Goal: Information Seeking & Learning: Learn about a topic

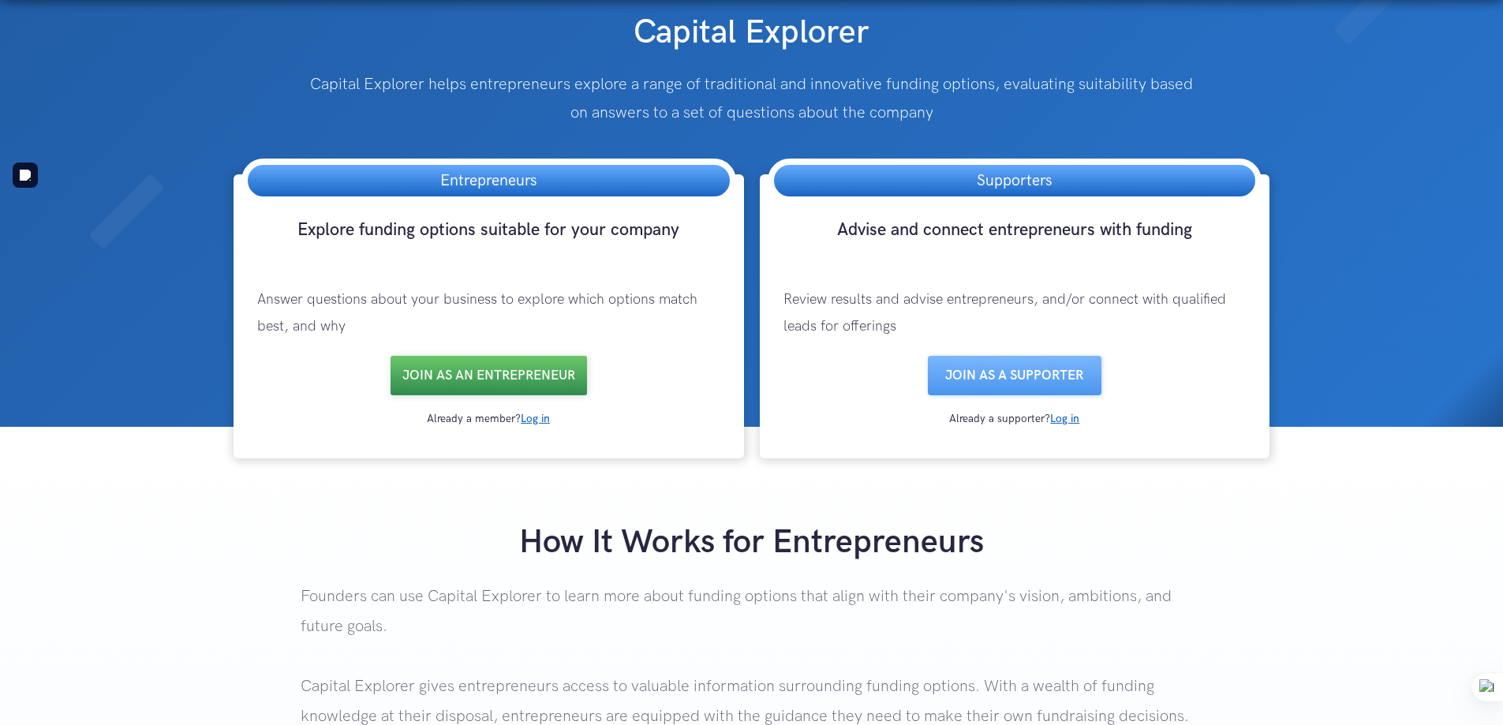
scroll to position [316, 0]
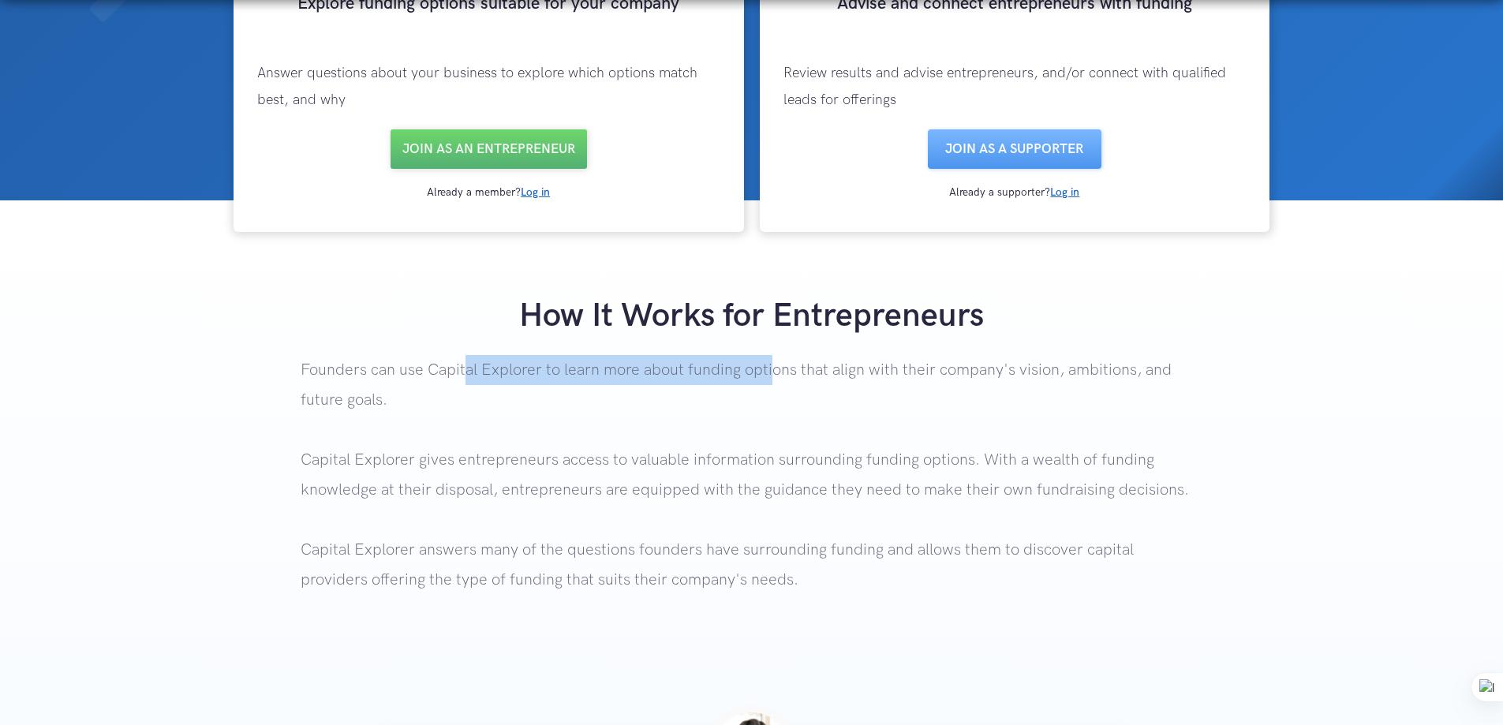
drag, startPoint x: 462, startPoint y: 364, endPoint x: 769, endPoint y: 378, distance: 307.1
click at [769, 378] on p "Founders can use Capital Explorer to learn more about funding options that alig…" at bounding box center [752, 506] width 902 height 303
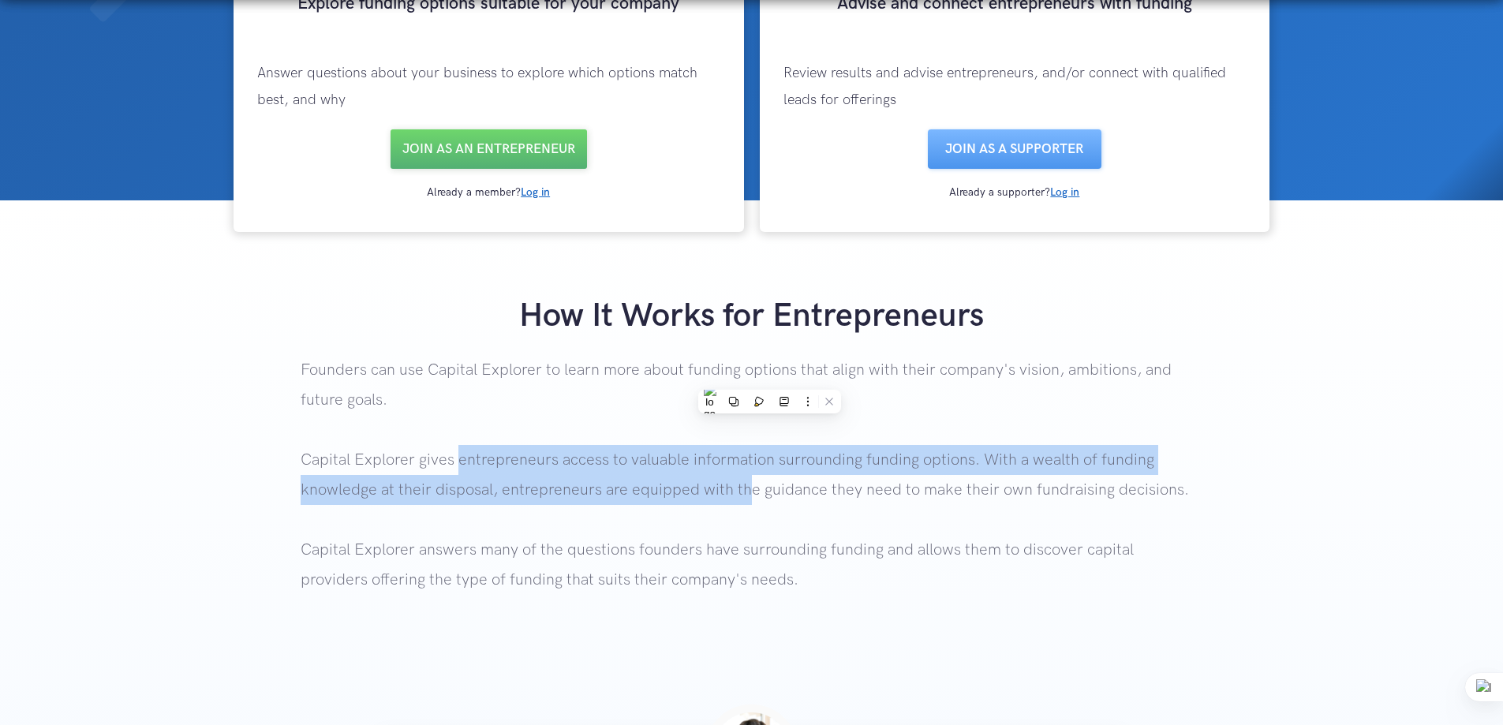
drag, startPoint x: 461, startPoint y: 461, endPoint x: 745, endPoint y: 480, distance: 284.5
click at [745, 480] on p "Founders can use Capital Explorer to learn more about funding options that alig…" at bounding box center [752, 506] width 902 height 303
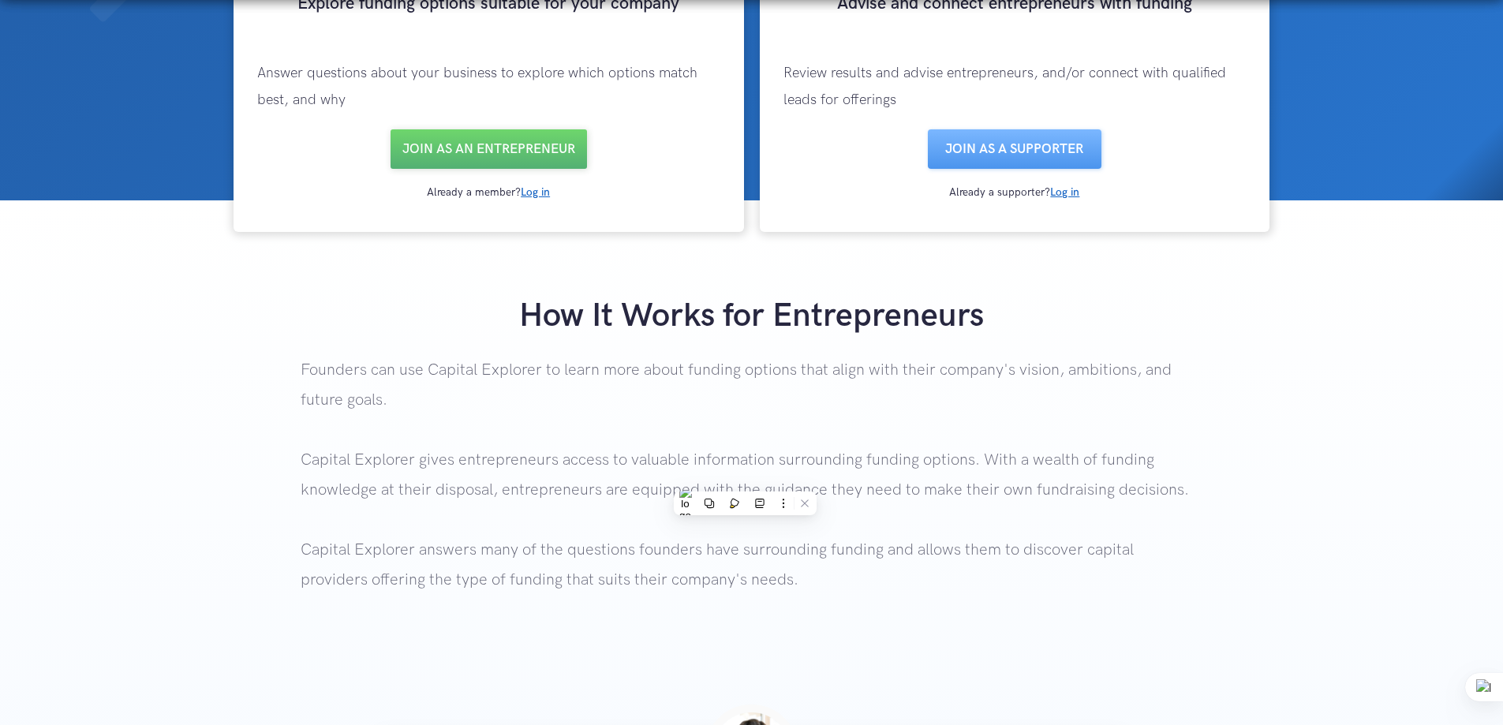
click at [328, 364] on p "Founders can use Capital Explorer to learn more about funding options that alig…" at bounding box center [752, 506] width 902 height 303
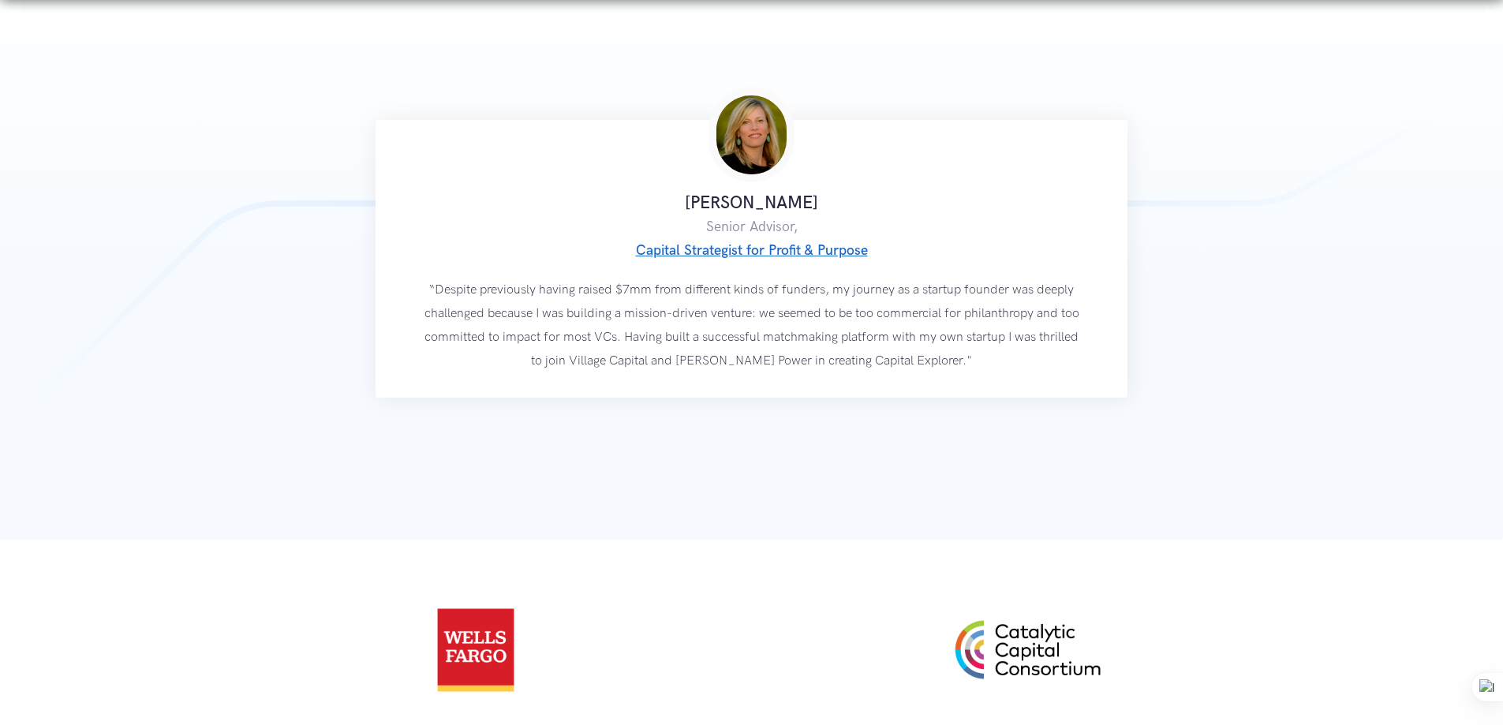
scroll to position [2840, 0]
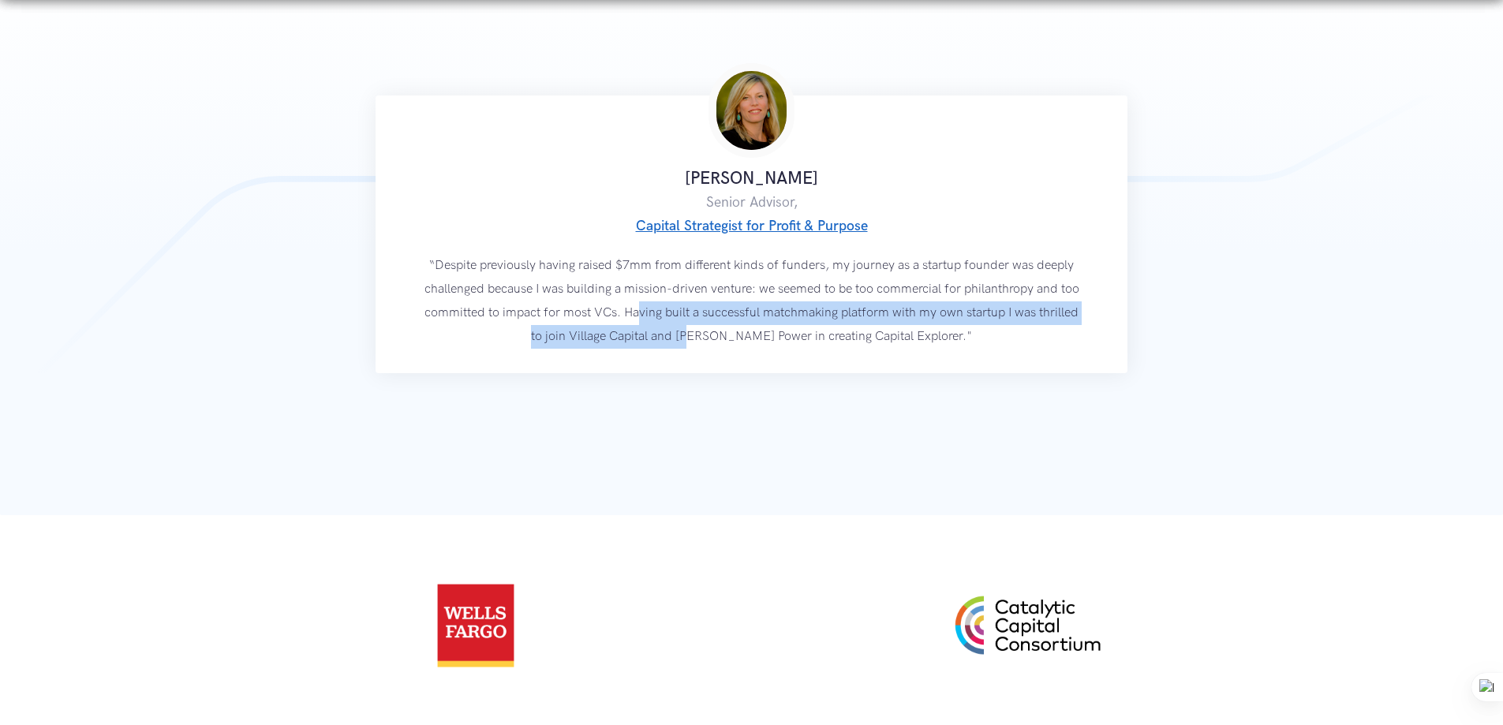
drag, startPoint x: 670, startPoint y: 316, endPoint x: 721, endPoint y: 342, distance: 57.5
click at [721, 342] on p "“Despite previously having raised $7mm from different kinds of funders, my jour…" at bounding box center [751, 301] width 655 height 95
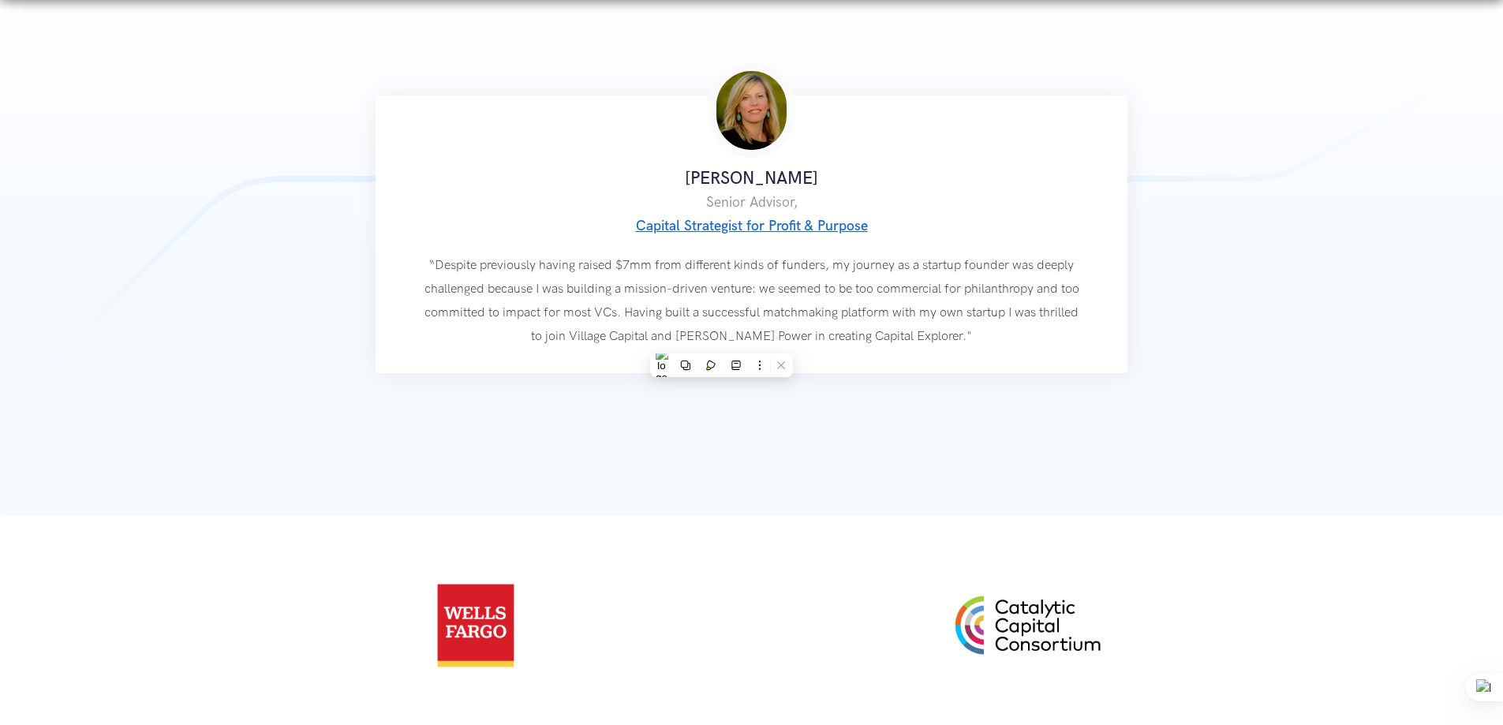
click at [1225, 353] on div "[PERSON_NAME] Senior Advisor, Capital Strategist for Profit & Purpose “Despite …" at bounding box center [751, 234] width 1503 height 278
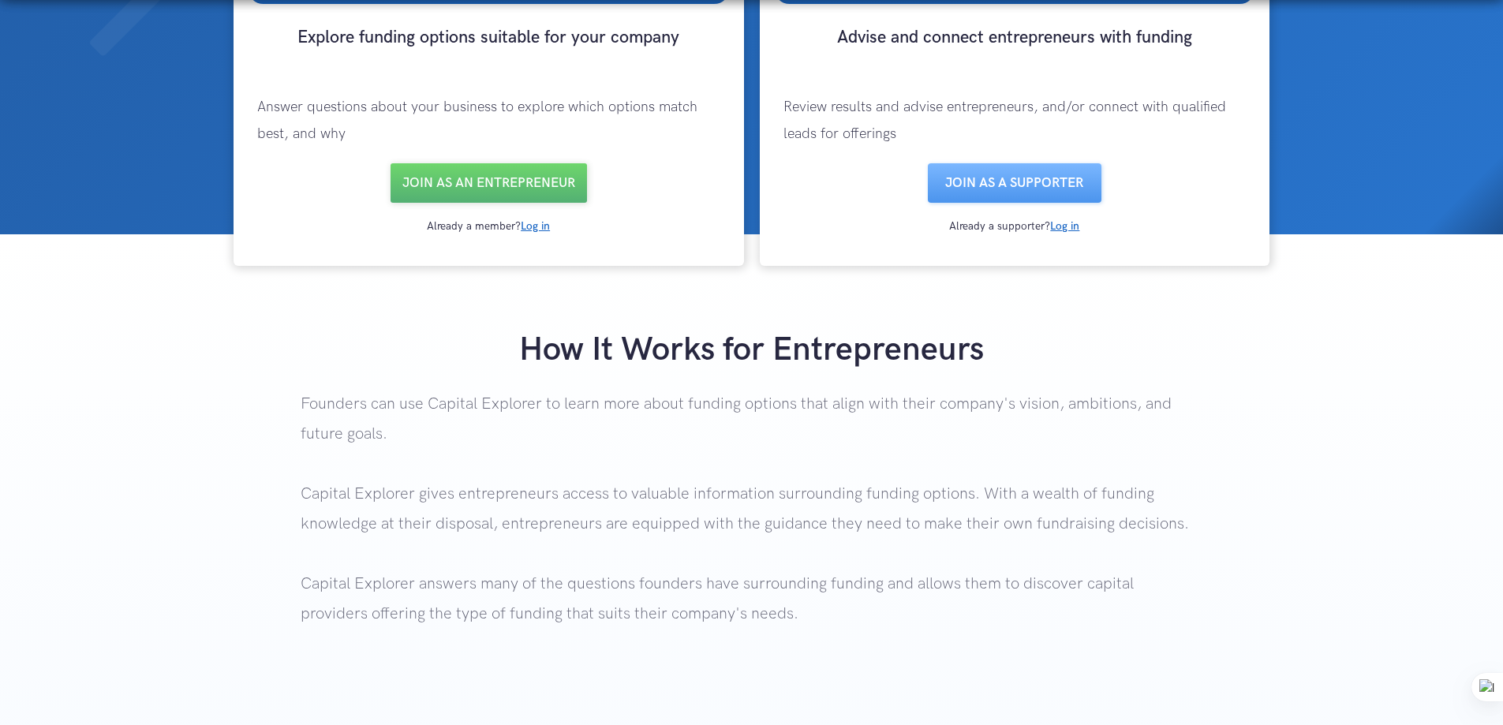
scroll to position [0, 0]
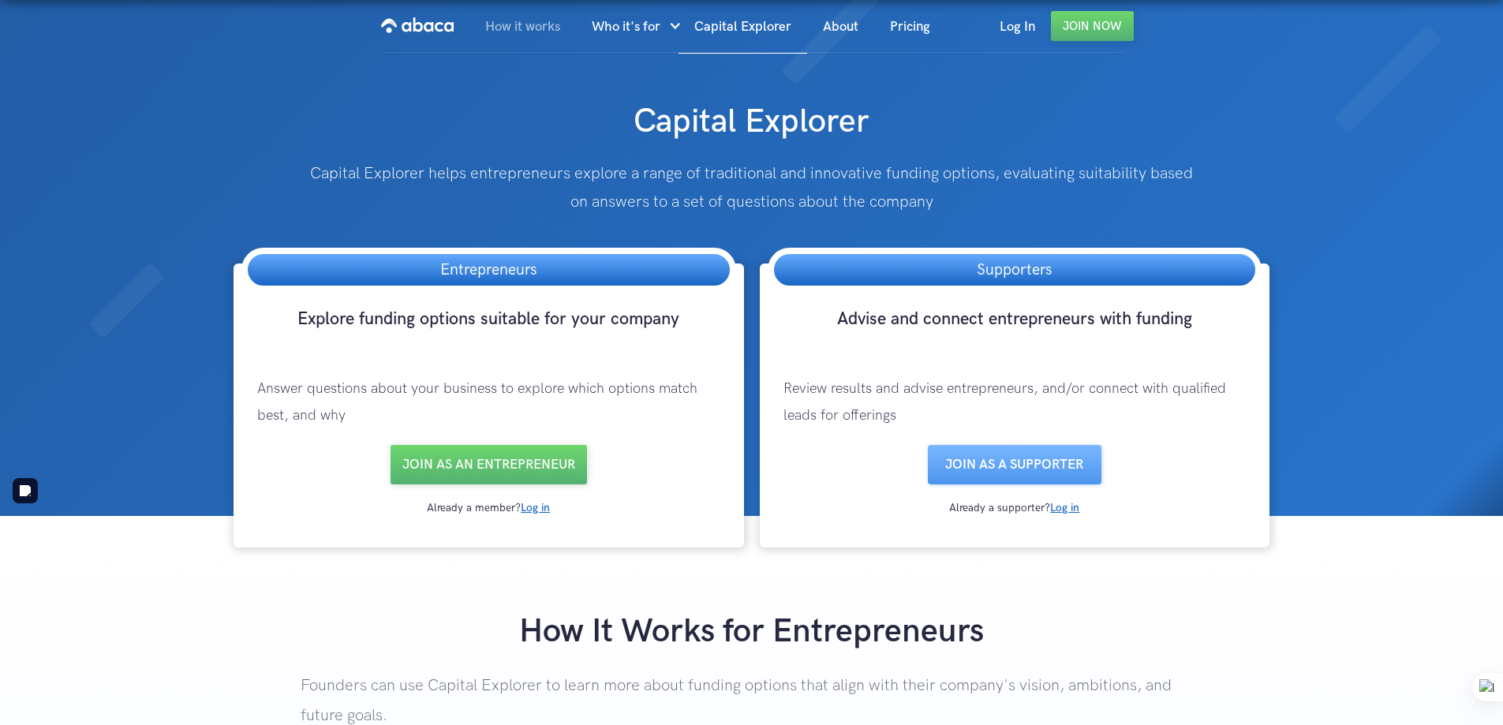
click at [527, 24] on link "How it works" at bounding box center [522, 27] width 106 height 54
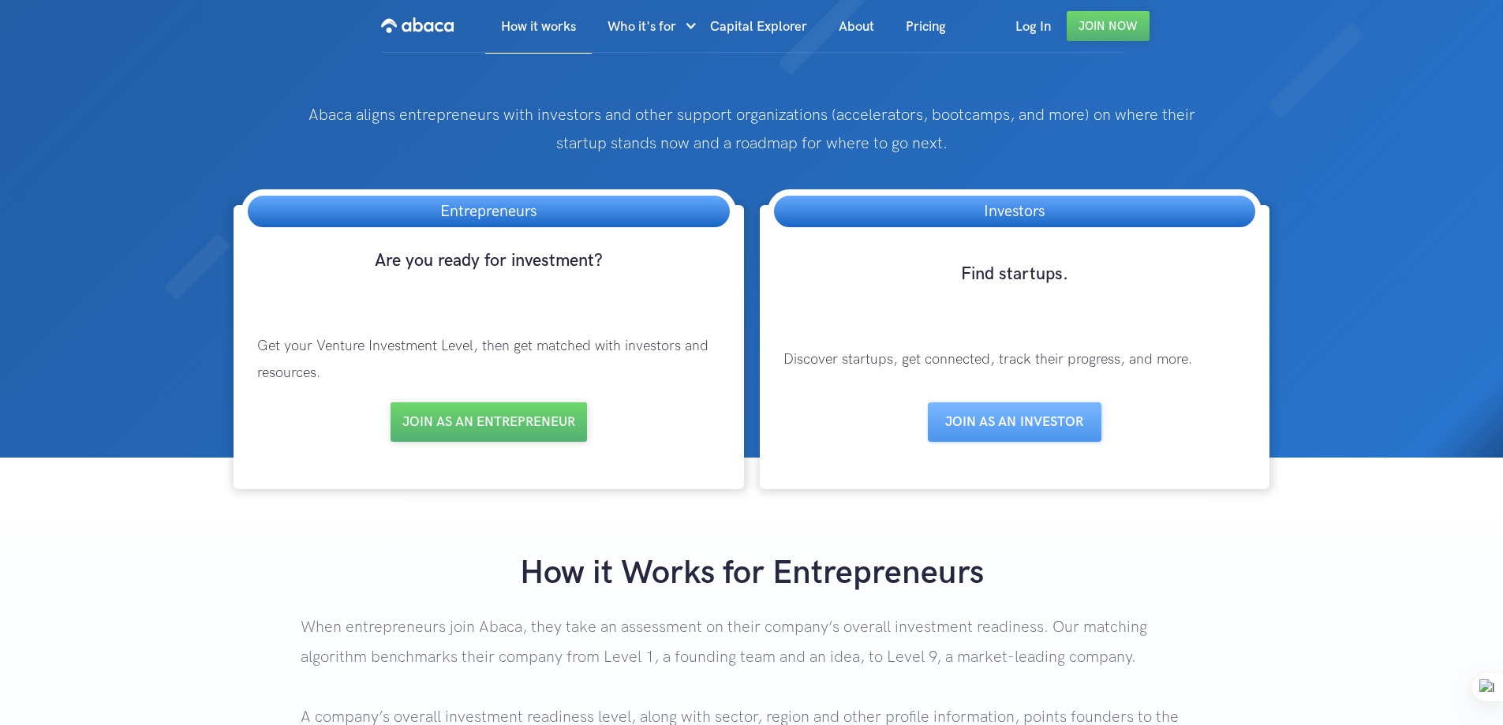
click at [926, 22] on link "Pricing" at bounding box center [926, 27] width 72 height 54
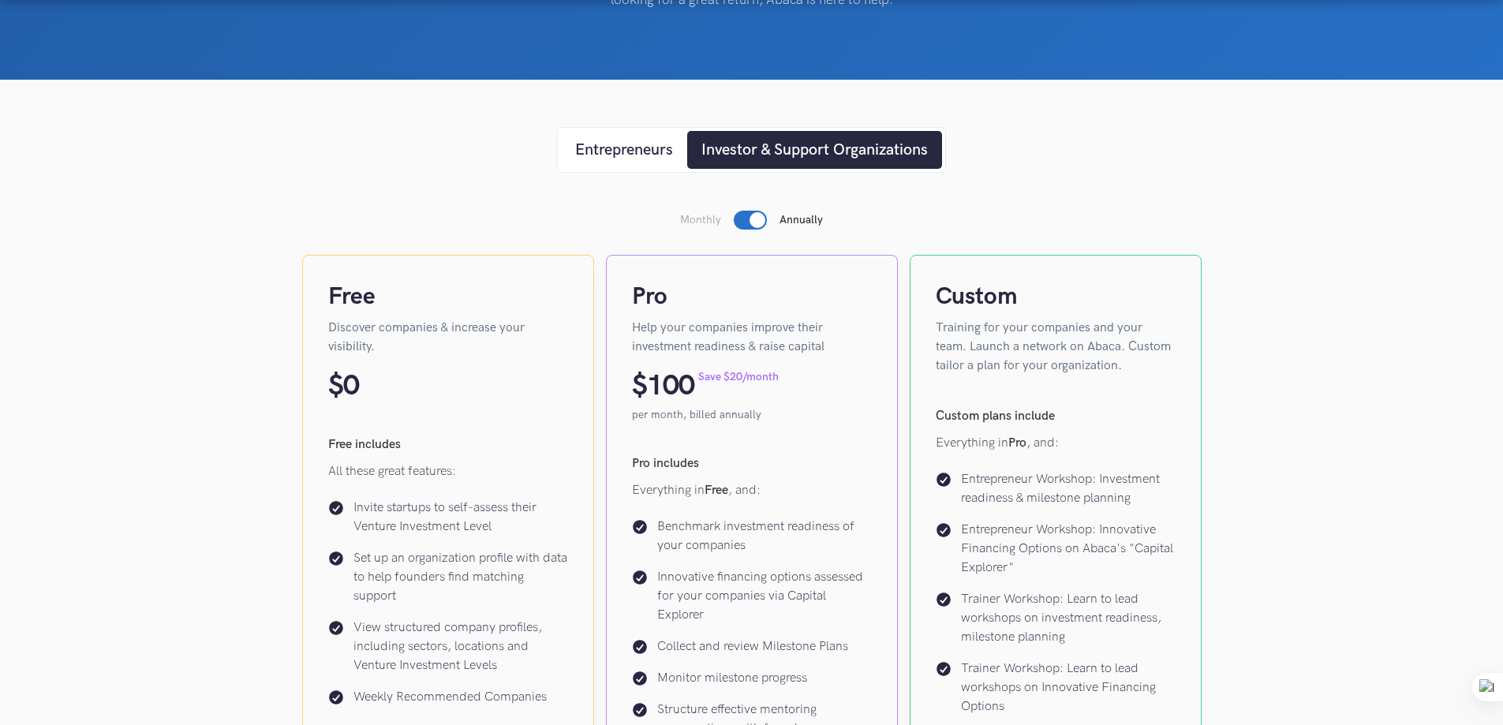
scroll to position [394, 0]
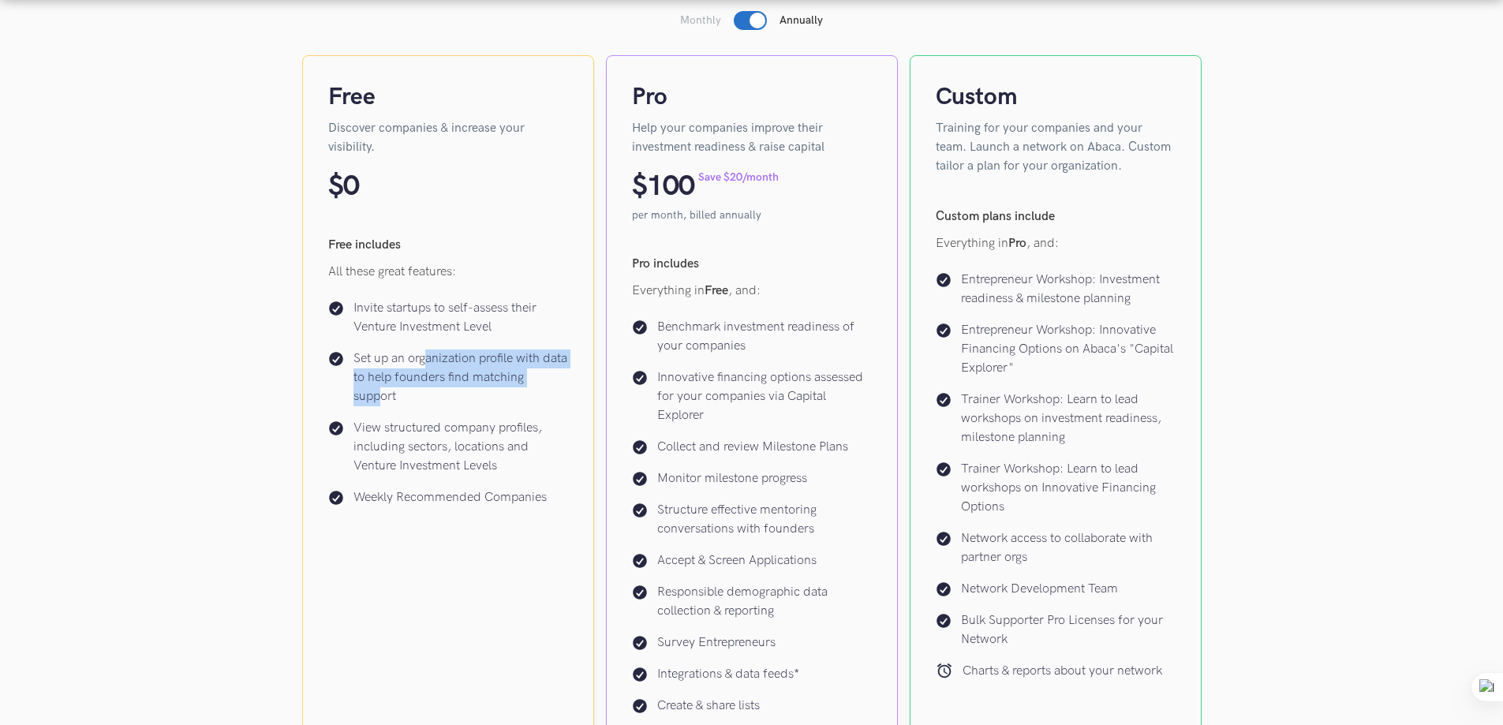
drag, startPoint x: 424, startPoint y: 362, endPoint x: 382, endPoint y: 395, distance: 54.0
click at [382, 395] on p "Set up an organization profile with data to help founders find matching support" at bounding box center [460, 377] width 215 height 57
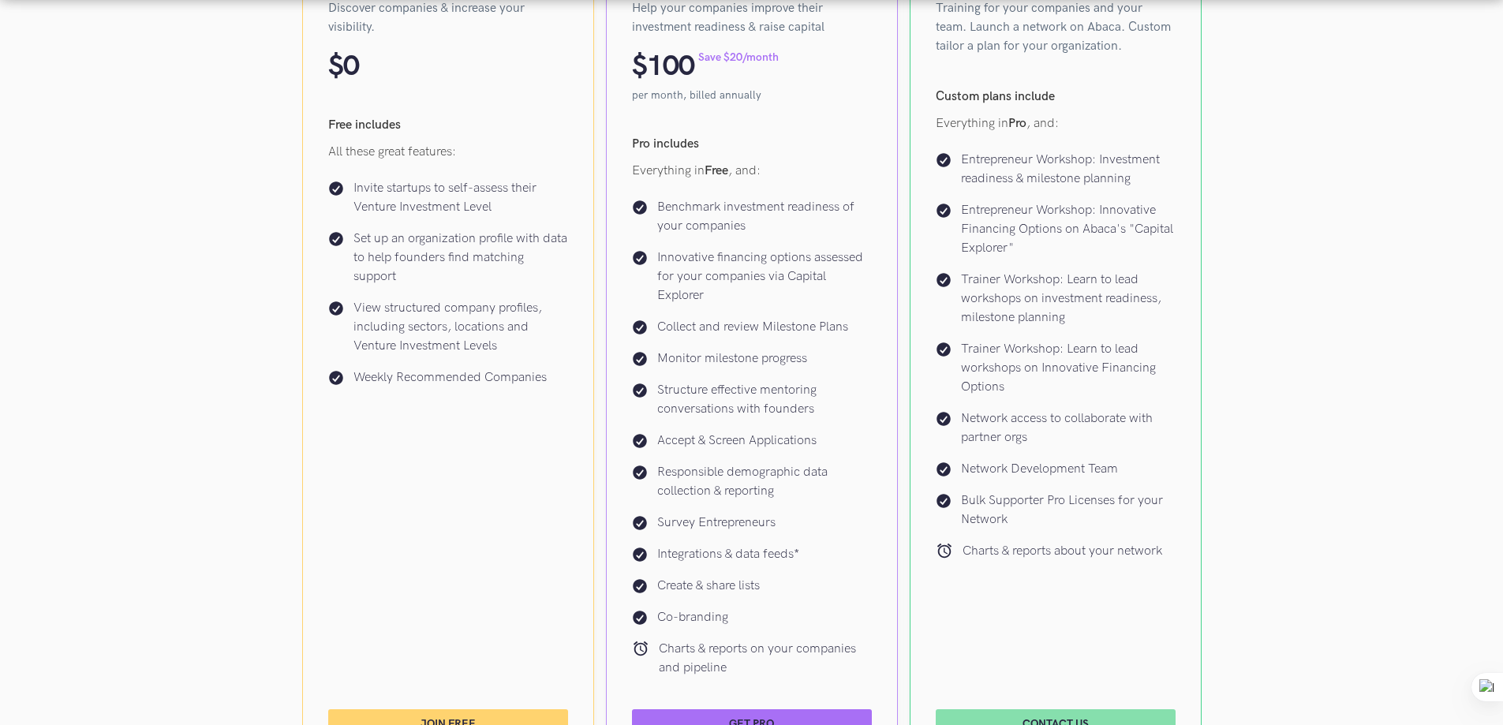
scroll to position [631, 0]
